Goal: Transaction & Acquisition: Purchase product/service

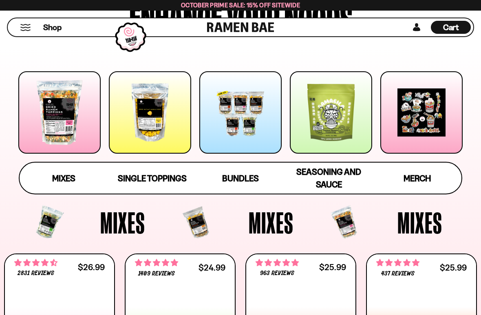
scroll to position [95, 0]
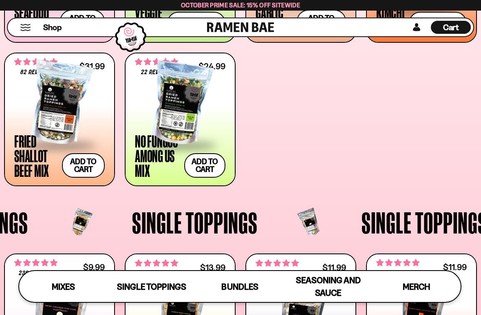
click at [251, 275] on span "Bundles" at bounding box center [239, 287] width 37 height 10
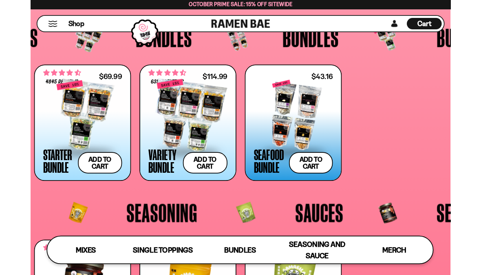
scroll to position [1387, 0]
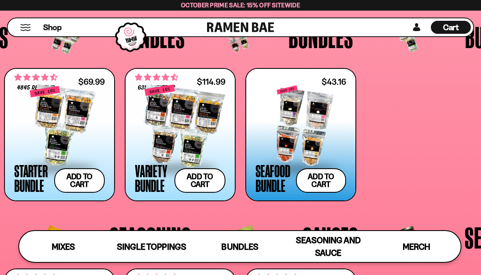
click at [318, 135] on div at bounding box center [301, 127] width 90 height 82
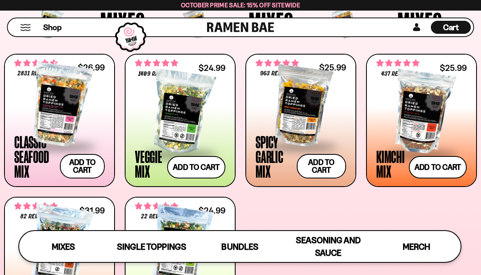
scroll to position [283, 0]
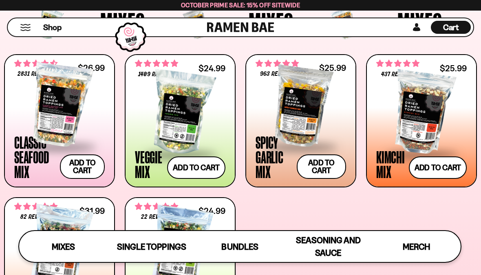
click at [94, 104] on div at bounding box center [59, 105] width 90 height 82
click at [323, 91] on div at bounding box center [301, 105] width 90 height 82
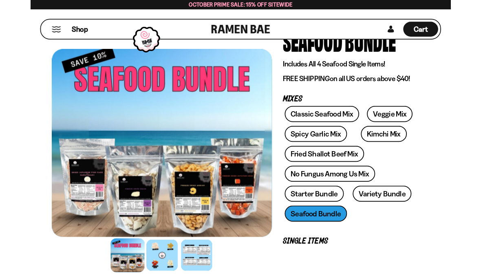
scroll to position [55, 0]
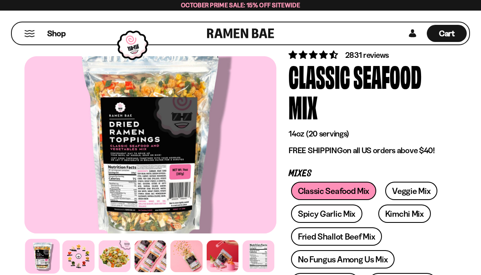
scroll to position [36, 0]
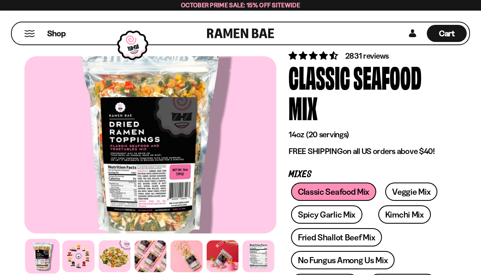
click at [154, 261] on div at bounding box center [151, 256] width 32 height 32
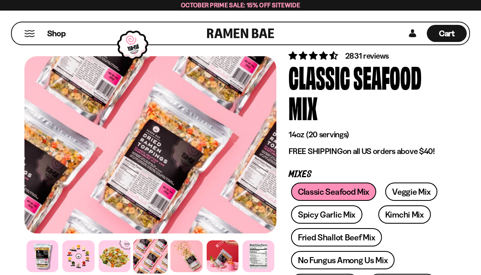
click at [190, 255] on div at bounding box center [186, 256] width 32 height 32
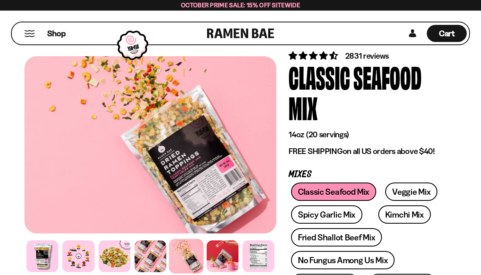
click at [225, 260] on div at bounding box center [223, 256] width 32 height 32
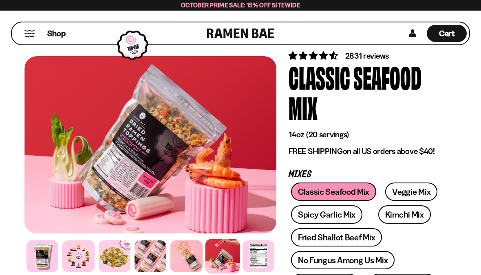
click at [46, 261] on div at bounding box center [42, 256] width 32 height 32
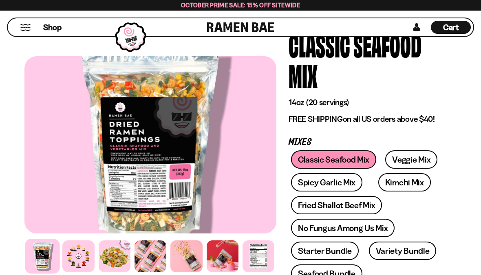
scroll to position [68, 0]
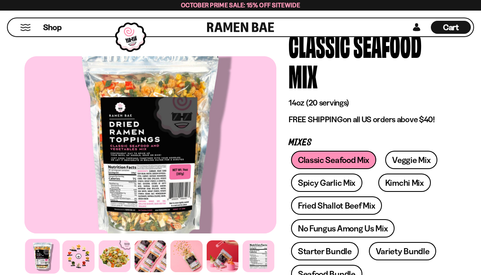
click at [152, 127] on div at bounding box center [150, 144] width 252 height 177
click at [269, 262] on div at bounding box center [259, 256] width 32 height 32
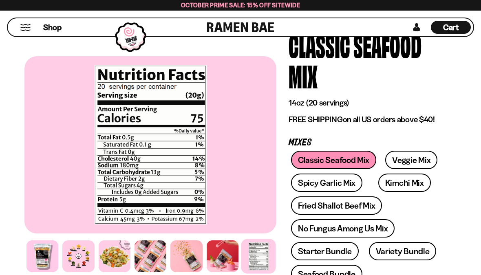
click at [226, 259] on div at bounding box center [223, 256] width 32 height 32
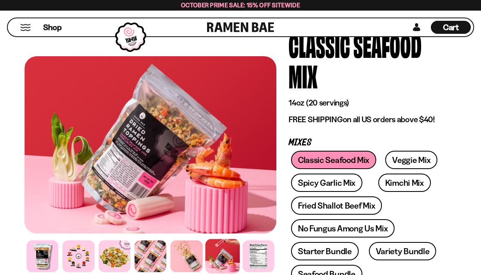
click at [187, 257] on div at bounding box center [186, 256] width 32 height 32
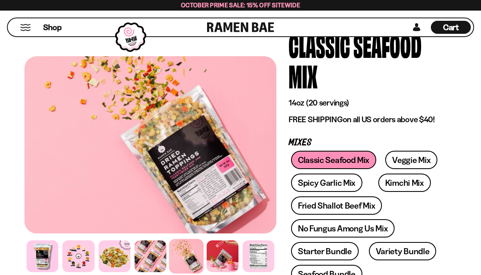
click at [159, 260] on div at bounding box center [151, 256] width 32 height 32
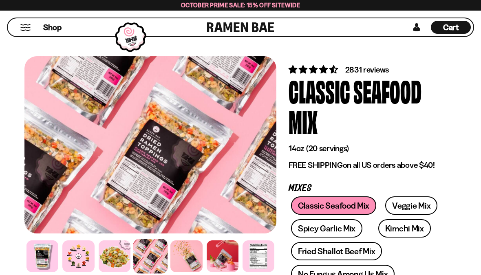
scroll to position [0, 0]
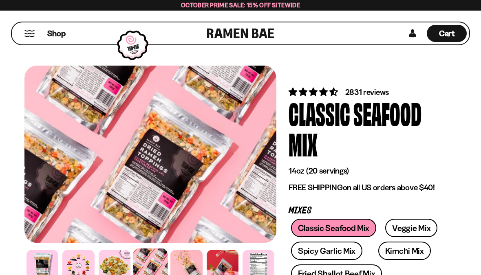
click at [44, 262] on div at bounding box center [42, 266] width 32 height 32
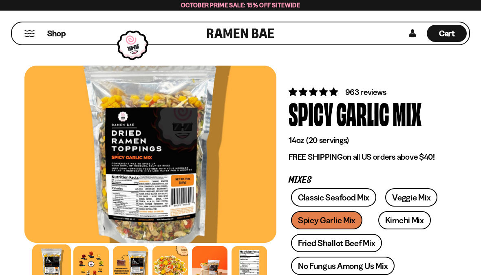
click at [249, 262] on div at bounding box center [249, 263] width 35 height 35
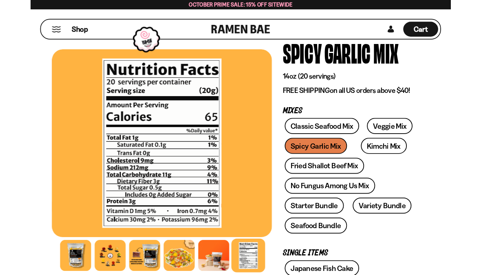
scroll to position [53, 0]
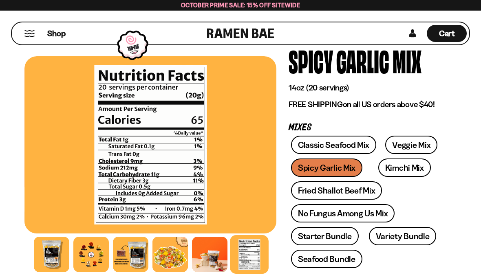
click at [215, 259] on div at bounding box center [209, 254] width 35 height 35
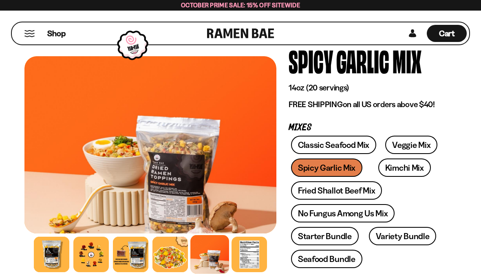
click at [130, 255] on div at bounding box center [130, 254] width 35 height 35
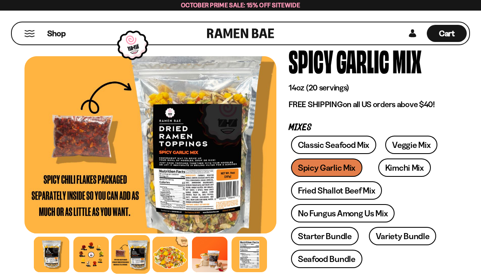
click at [59, 257] on div at bounding box center [51, 254] width 35 height 35
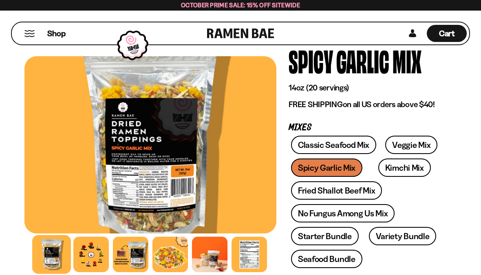
click at [92, 251] on div at bounding box center [90, 254] width 35 height 35
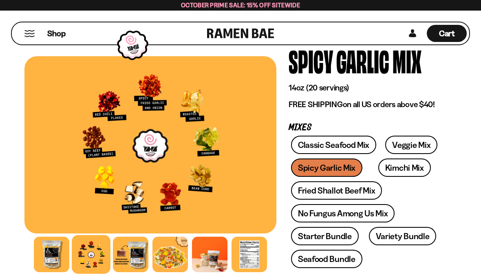
click at [359, 146] on link "Classic Seafood Mix" at bounding box center [333, 145] width 85 height 18
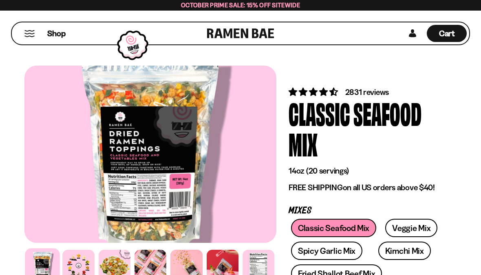
click at [80, 266] on div at bounding box center [78, 266] width 32 height 32
